Goal: Information Seeking & Learning: Learn about a topic

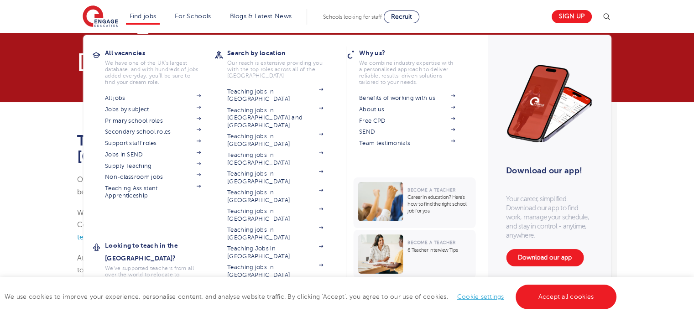
click at [149, 11] on li "Find jobs All vacancies We have one of the UK's largest database. and with hund…" at bounding box center [143, 17] width 34 height 16
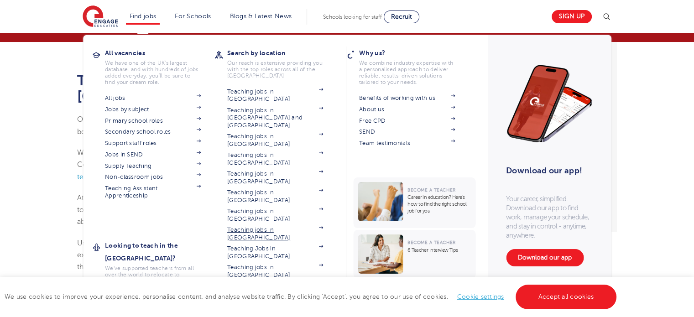
scroll to position [60, 0]
click at [141, 100] on link "All jobs" at bounding box center [153, 97] width 96 height 7
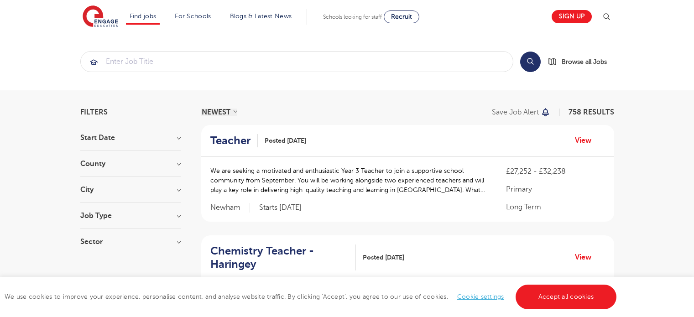
scroll to position [51, 0]
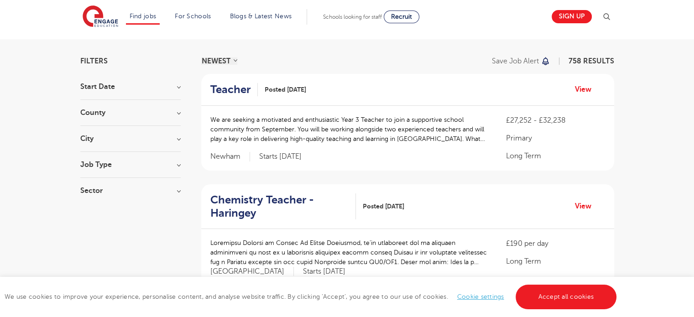
drag, startPoint x: 0, startPoint y: 0, endPoint x: 180, endPoint y: 111, distance: 211.6
click at [180, 111] on h3 "County" at bounding box center [130, 112] width 100 height 7
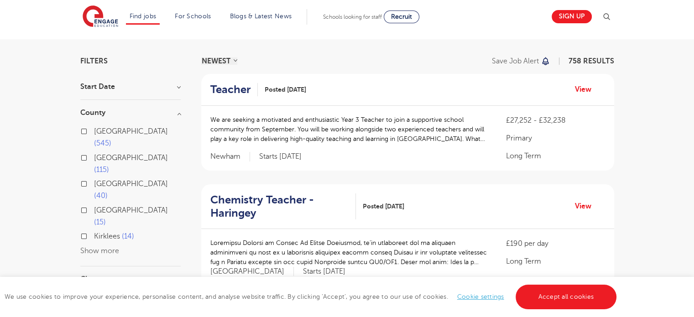
click at [114, 247] on button "Show more" at bounding box center [99, 251] width 39 height 8
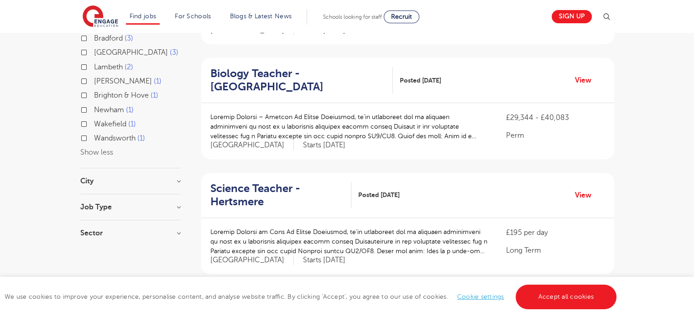
scroll to position [292, 0]
click at [177, 177] on h3 "City" at bounding box center [130, 180] width 100 height 7
click at [110, 279] on button "Show more" at bounding box center [99, 283] width 39 height 8
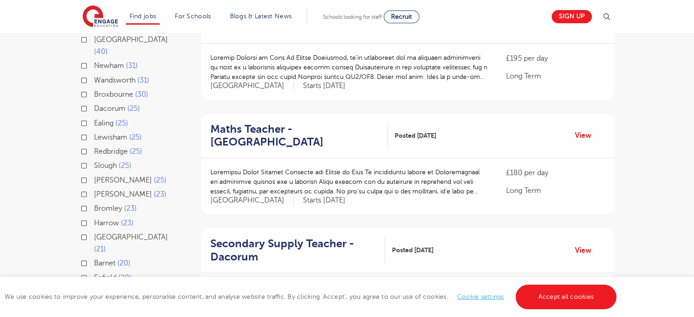
scroll to position [456, 0]
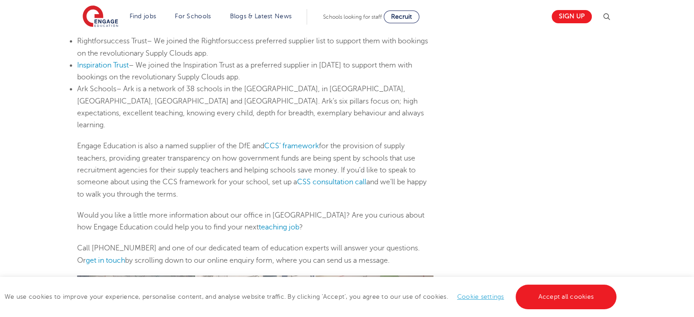
scroll to position [681, 0]
click at [259, 223] on link "teaching job" at bounding box center [279, 227] width 41 height 8
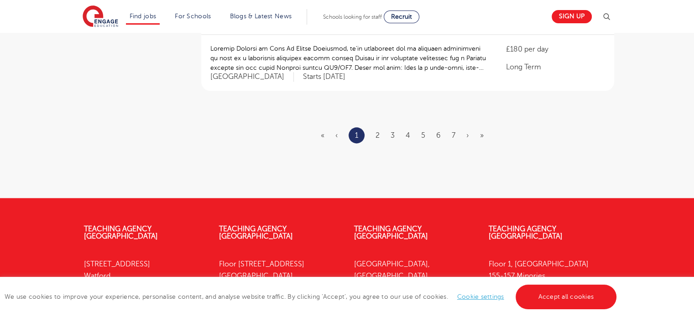
scroll to position [1164, 0]
